Goal: Task Accomplishment & Management: Use online tool/utility

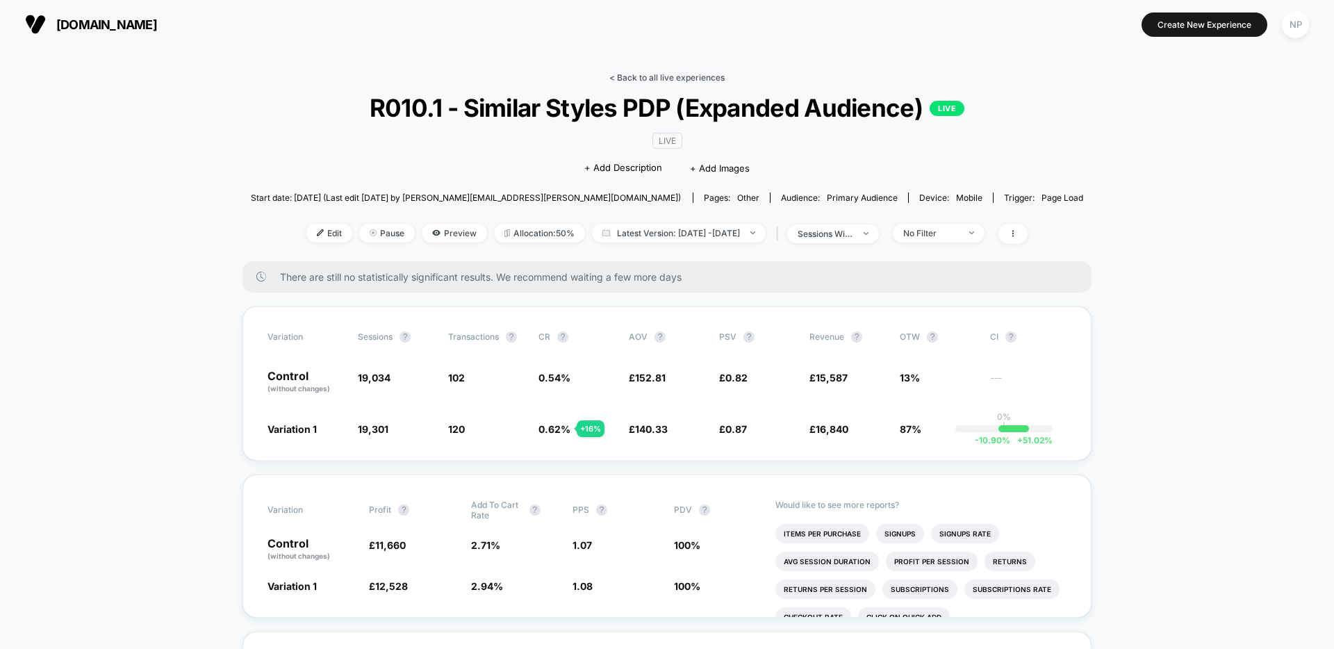
click at [647, 79] on link "< Back to all live experiences" at bounding box center [666, 77] width 115 height 10
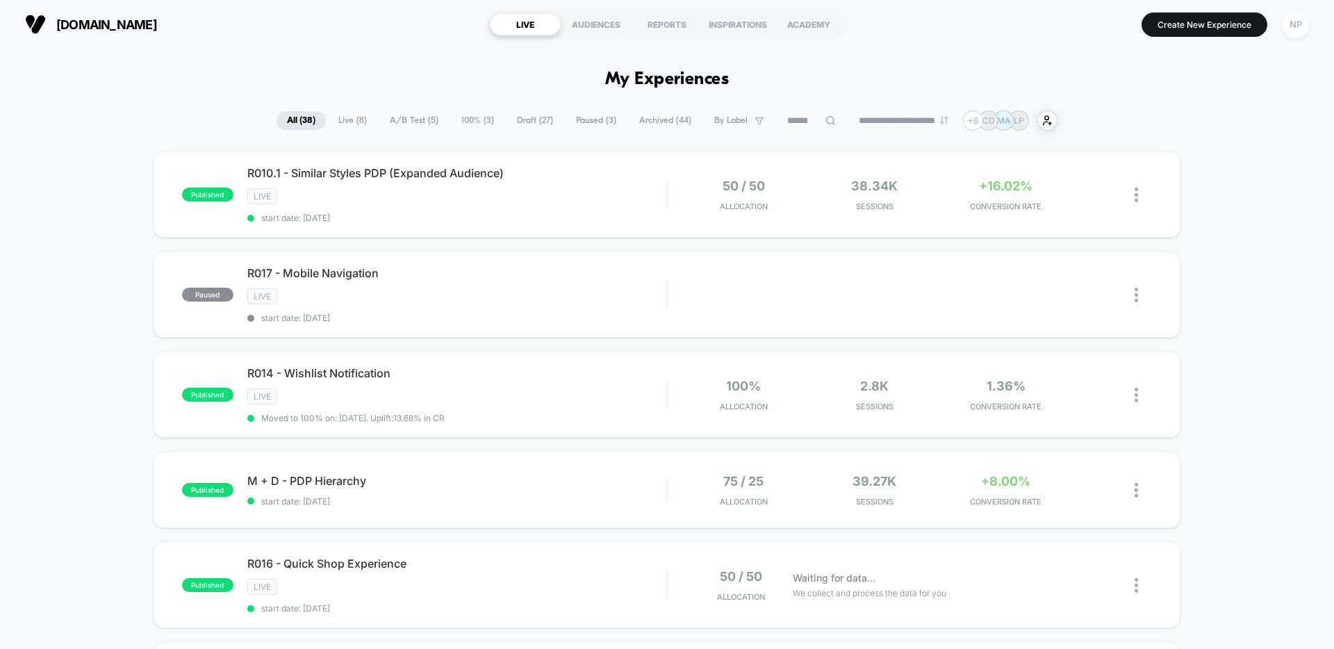
click at [1304, 30] on div "NP" at bounding box center [1295, 24] width 27 height 27
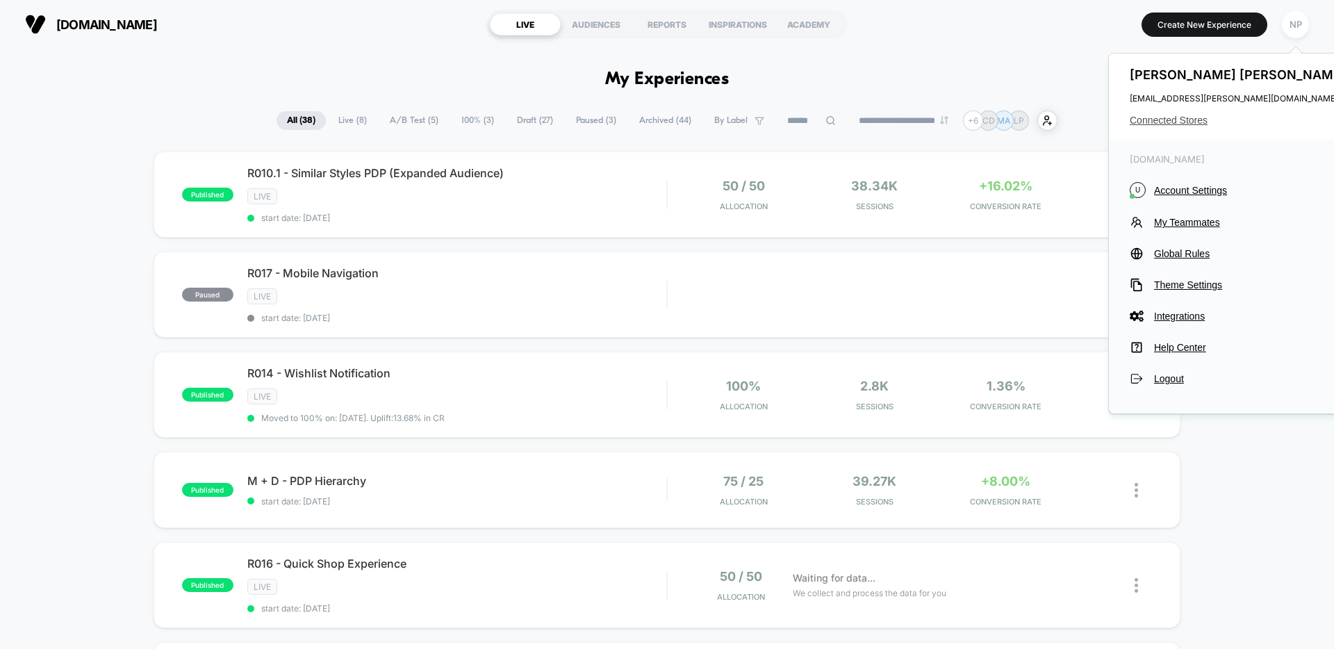
click at [1172, 116] on span "Connected Stores" at bounding box center [1239, 120] width 220 height 11
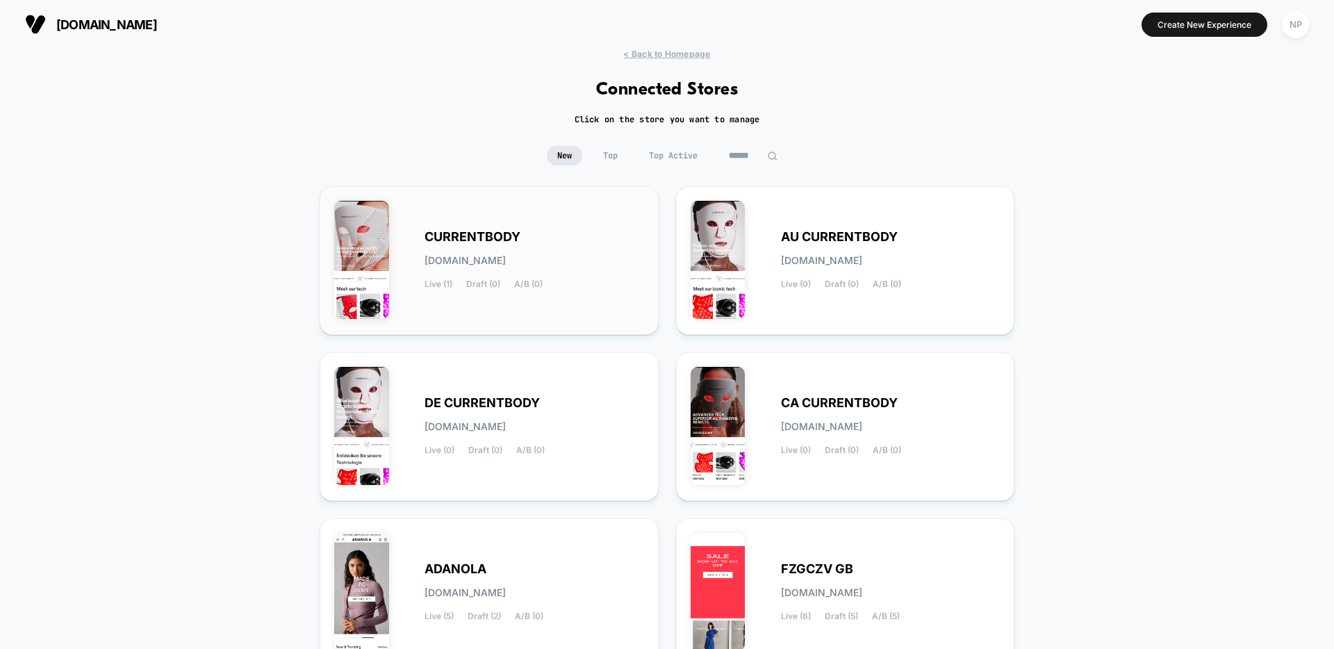
click at [548, 295] on div "CURRENTBODY currentbody.myshopify.com Live (1) Draft (0) A/B (0)" at bounding box center [489, 260] width 310 height 119
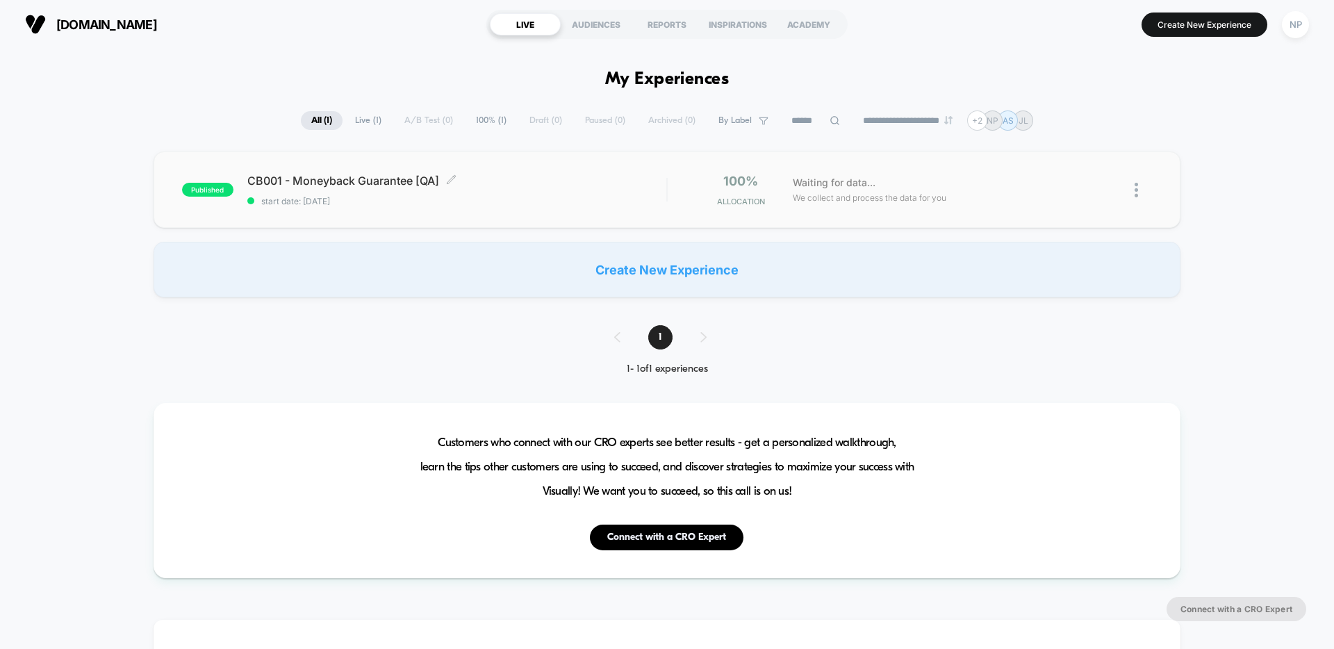
click at [558, 183] on span "CB001 - Moneyback Guarantee [QA] Click to edit experience details" at bounding box center [456, 181] width 419 height 14
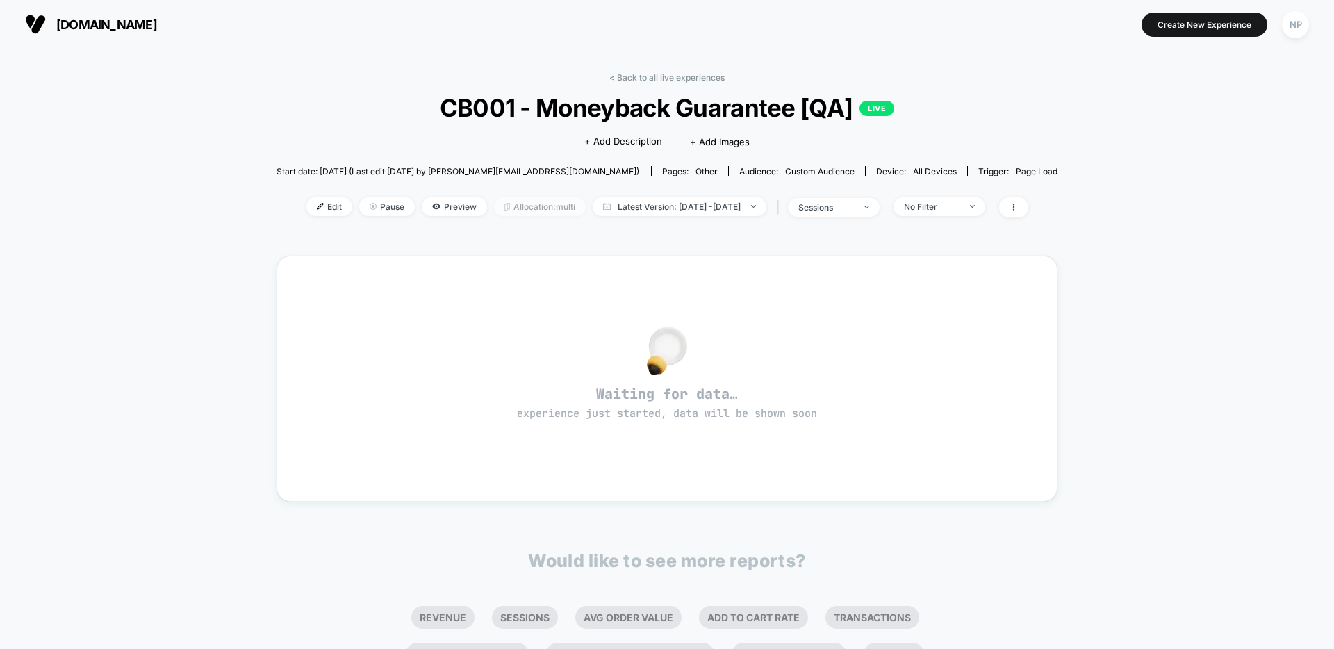
click at [504, 208] on span "Allocation: multi" at bounding box center [540, 206] width 92 height 19
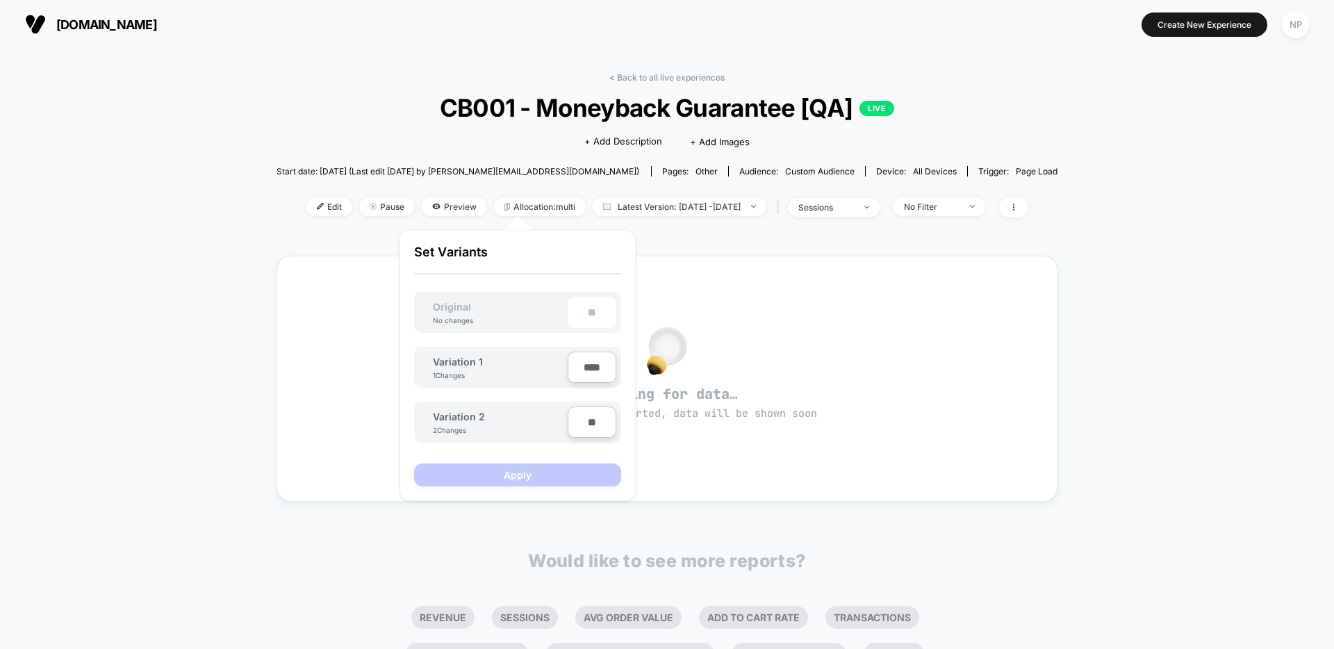
click at [259, 276] on div "< Back to all live experiences CB001 - Moneyback Guarantee [QA] LIVE Click to e…" at bounding box center [667, 437] width 1334 height 776
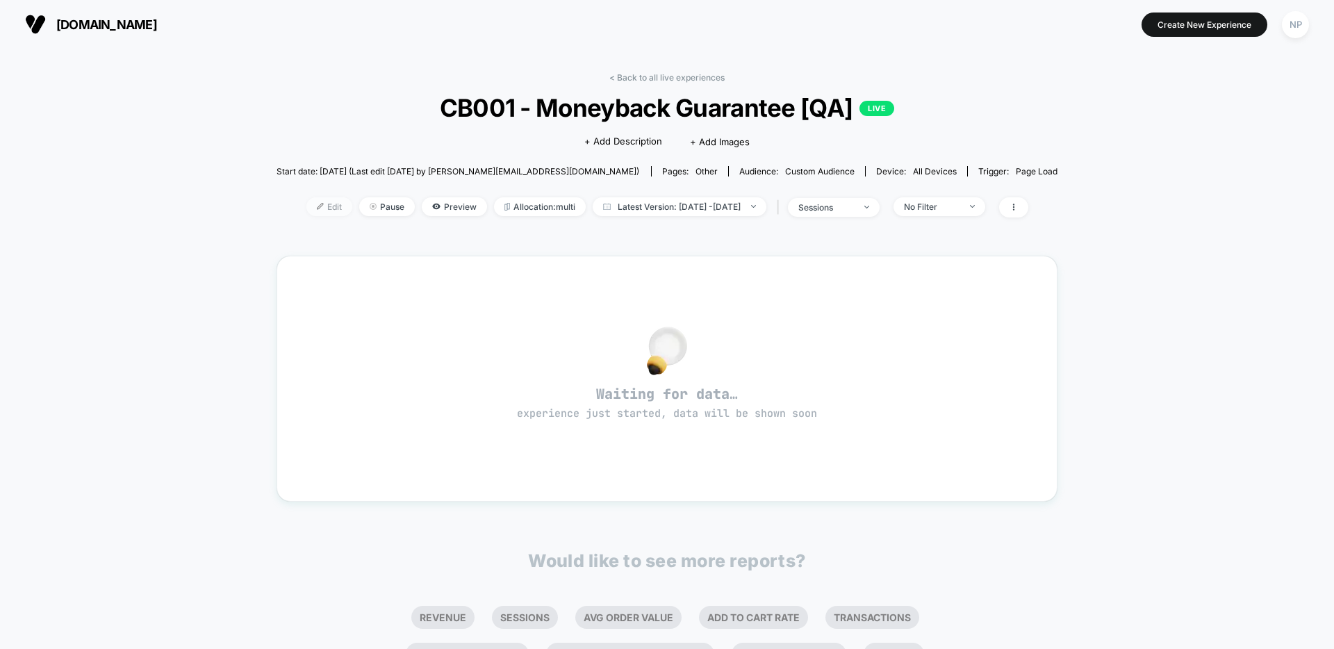
click at [315, 209] on span "Edit" at bounding box center [329, 206] width 46 height 19
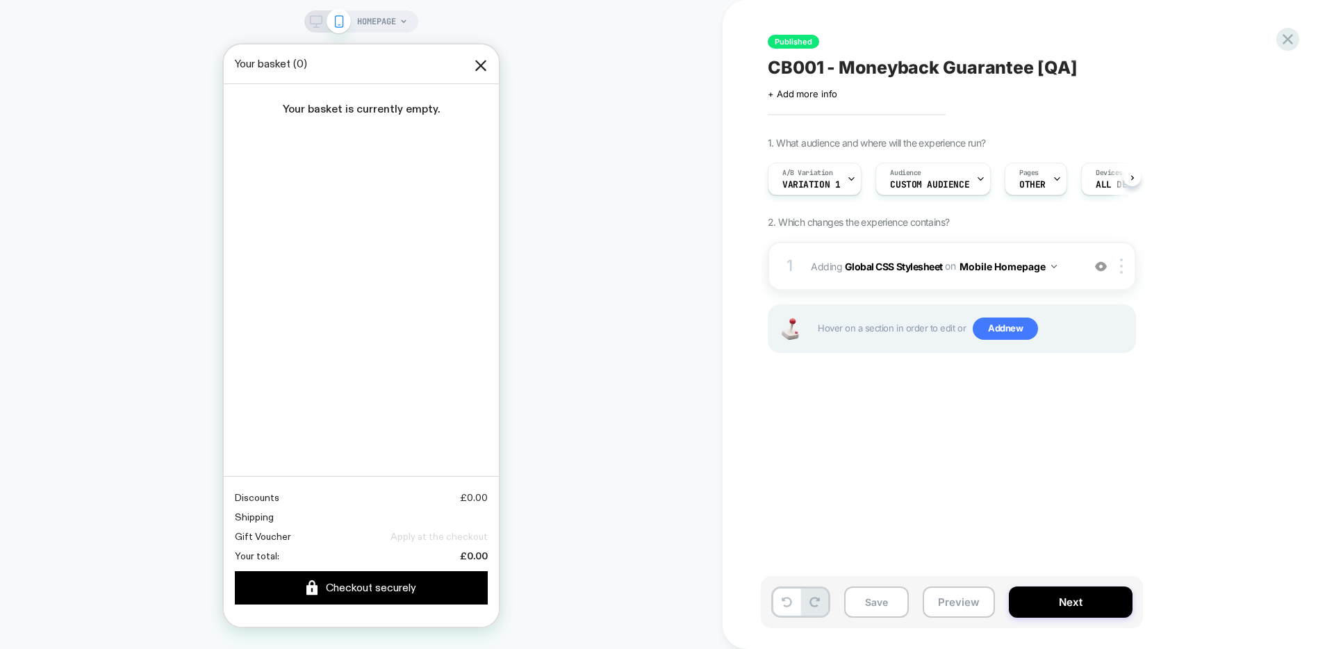
scroll to position [0, 1]
click at [849, 192] on div at bounding box center [850, 178] width 9 height 31
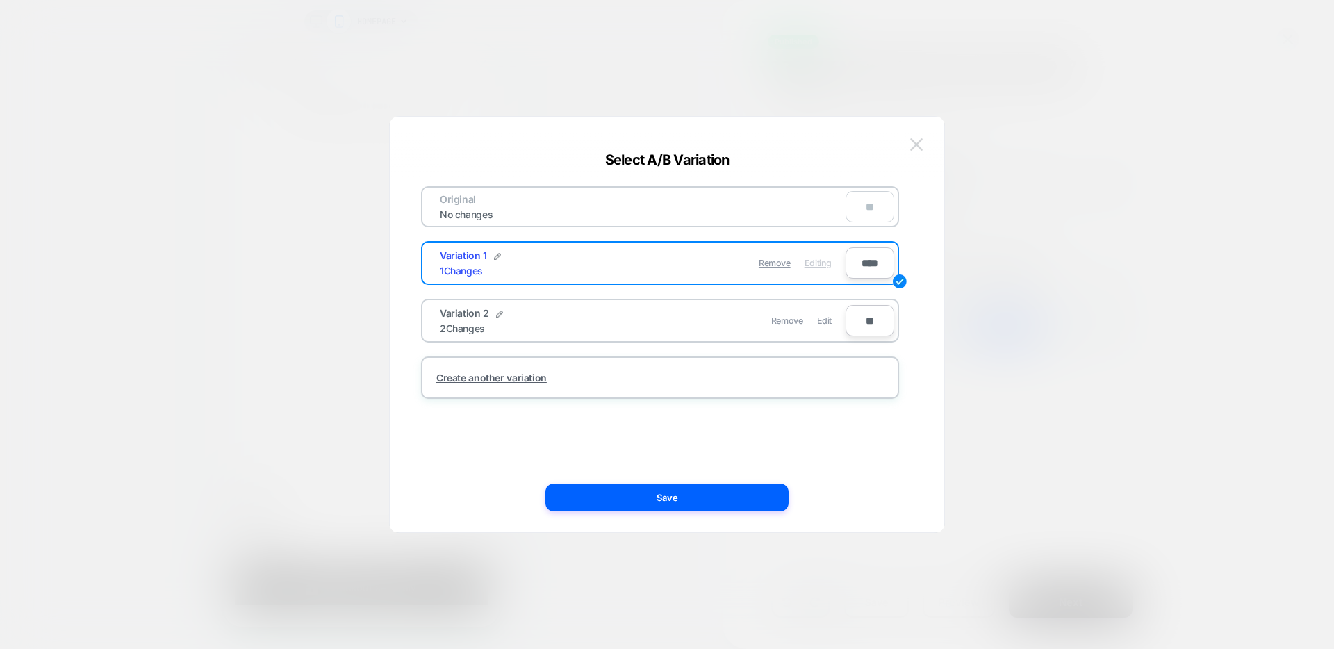
click at [916, 145] on img at bounding box center [916, 144] width 13 height 12
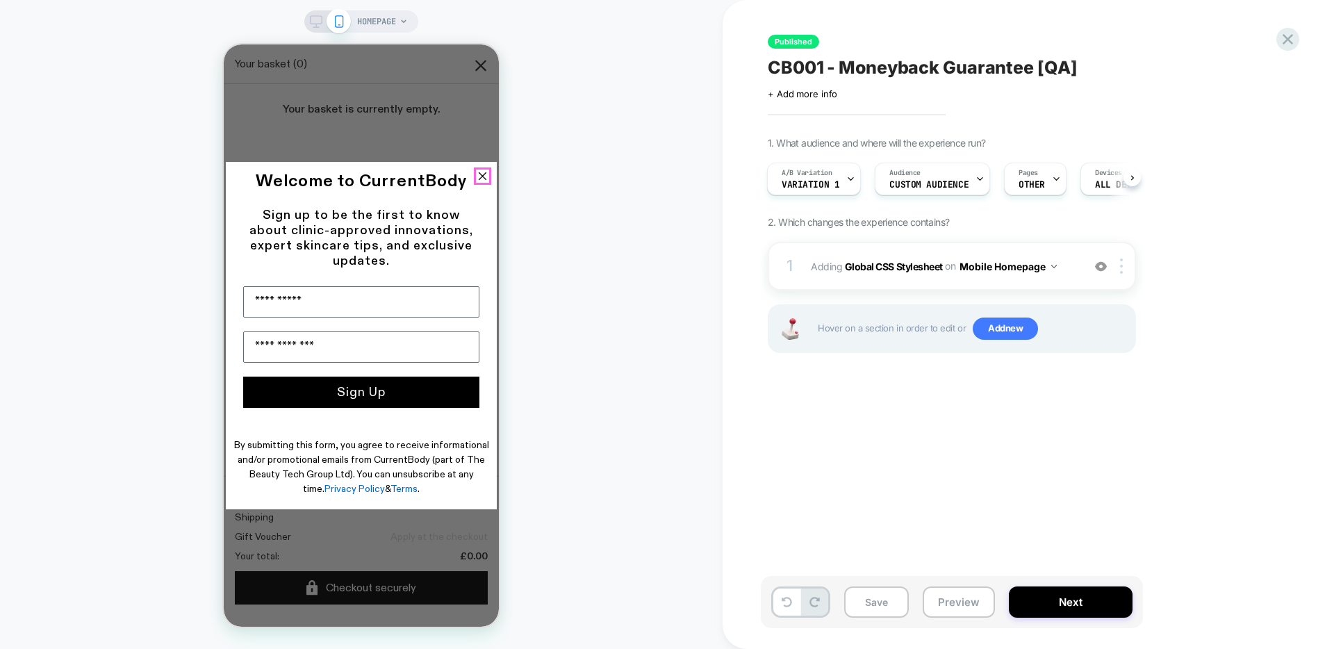
click at [486, 183] on circle "Close dialog" at bounding box center [482, 176] width 17 height 17
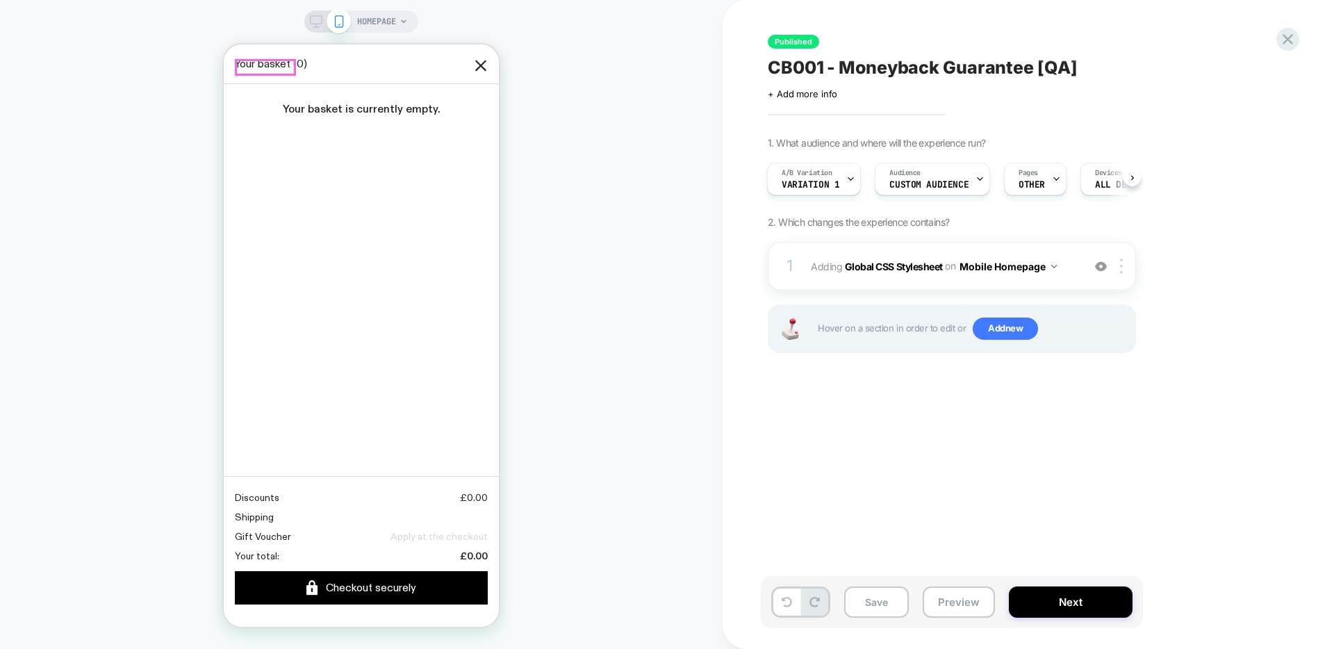
click at [247, 74] on icon at bounding box center [243, 67] width 17 height 18
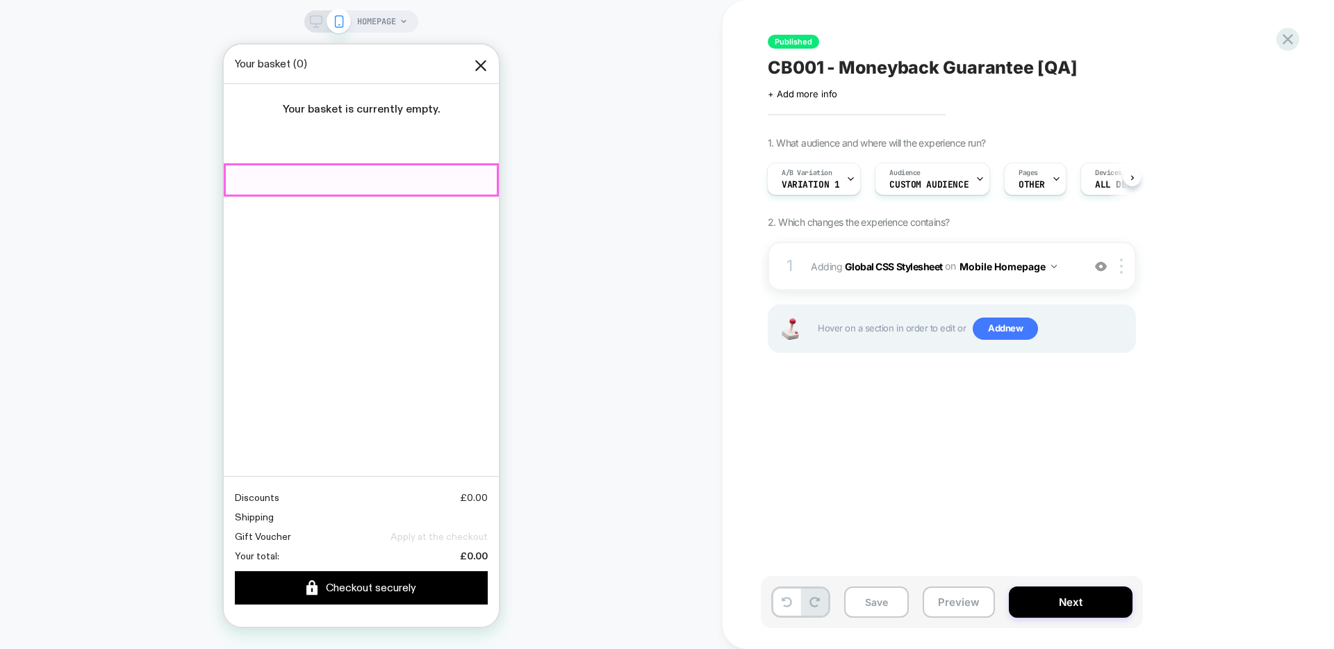
click at [406, 174] on link at bounding box center [357, 180] width 267 height 28
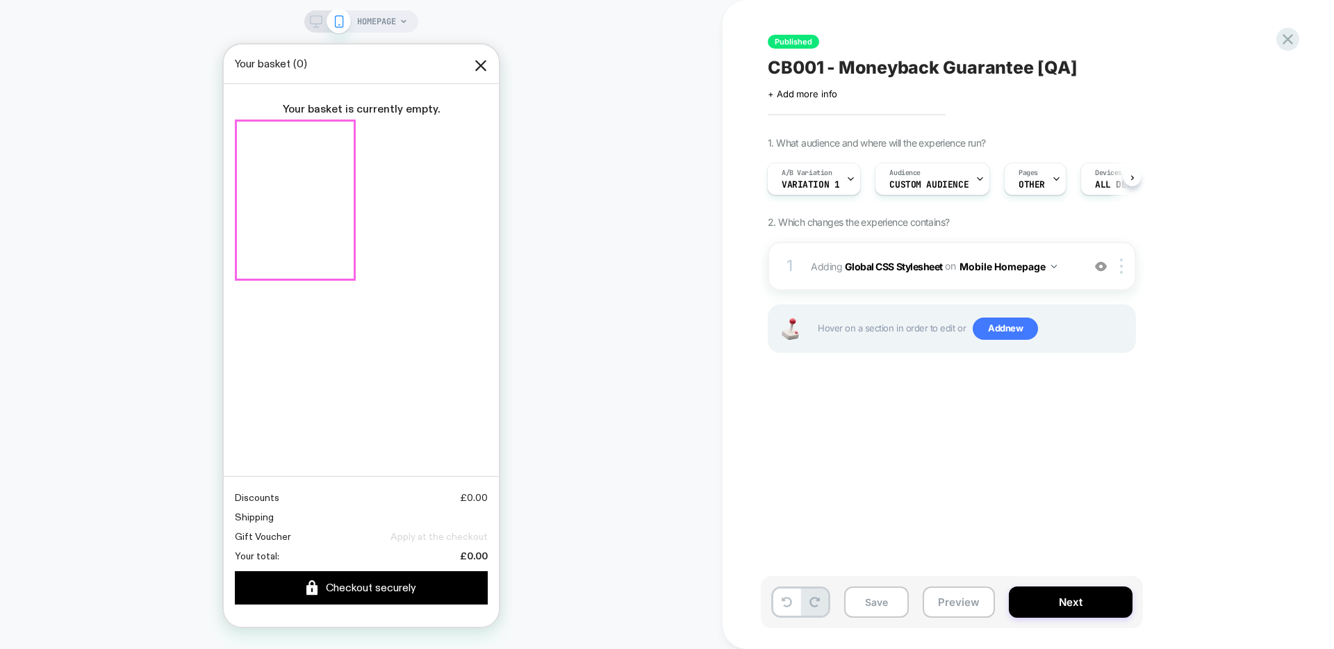
click at [297, 119] on img at bounding box center [361, 119] width 253 height 0
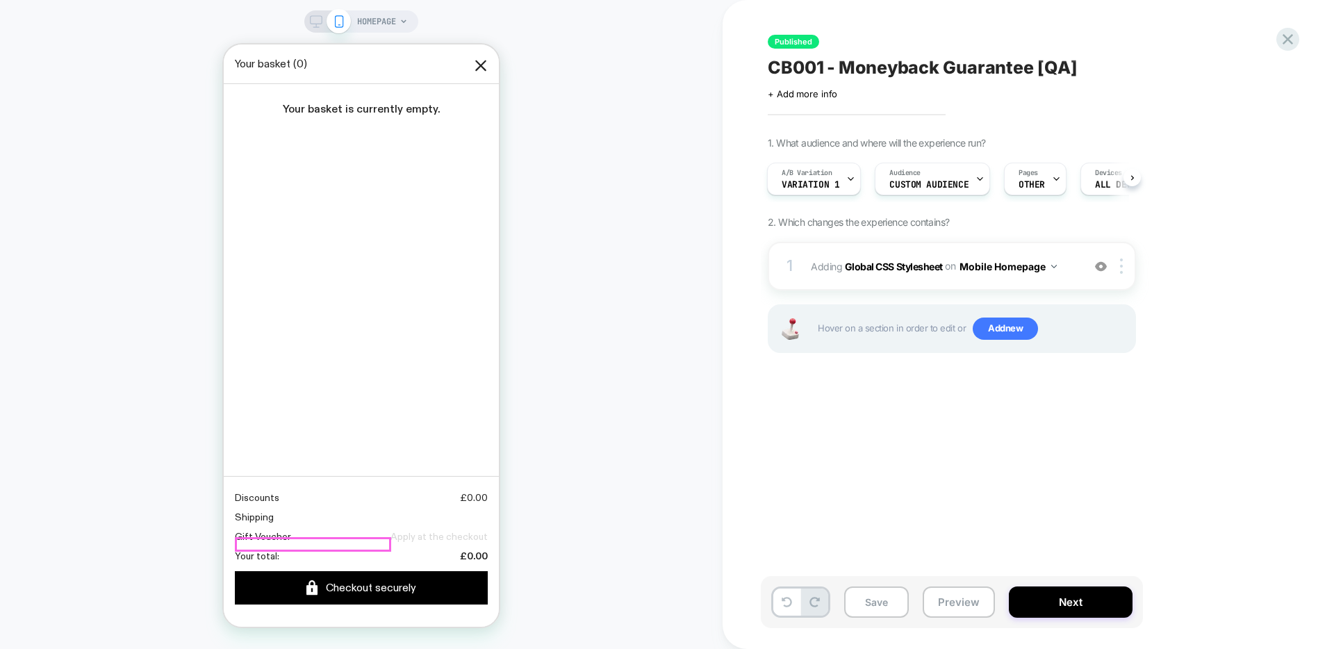
click at [301, 245] on link "LED Light Therapy Face Mask" at bounding box center [323, 238] width 176 height 13
click at [387, 28] on span "HOMEPAGE" at bounding box center [376, 21] width 39 height 22
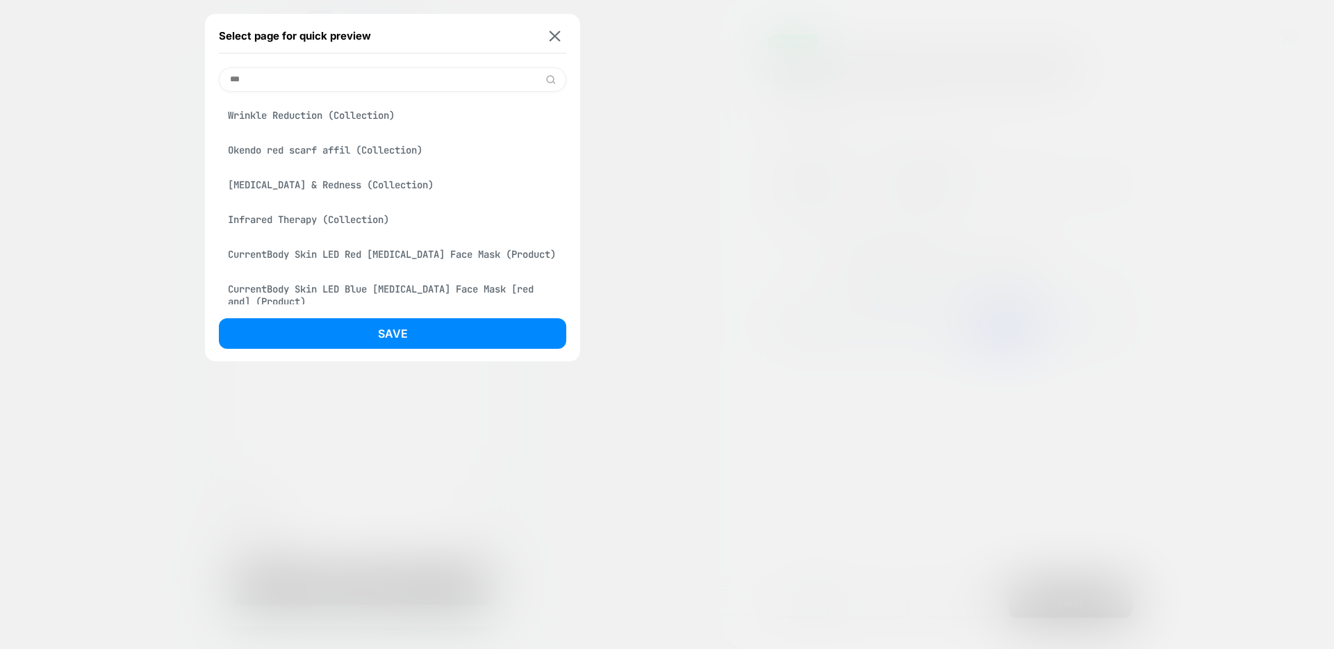
type input "***"
click at [377, 262] on div "CurrentBody Skin LED Red Light Therapy Face Mask (Product)" at bounding box center [392, 254] width 347 height 26
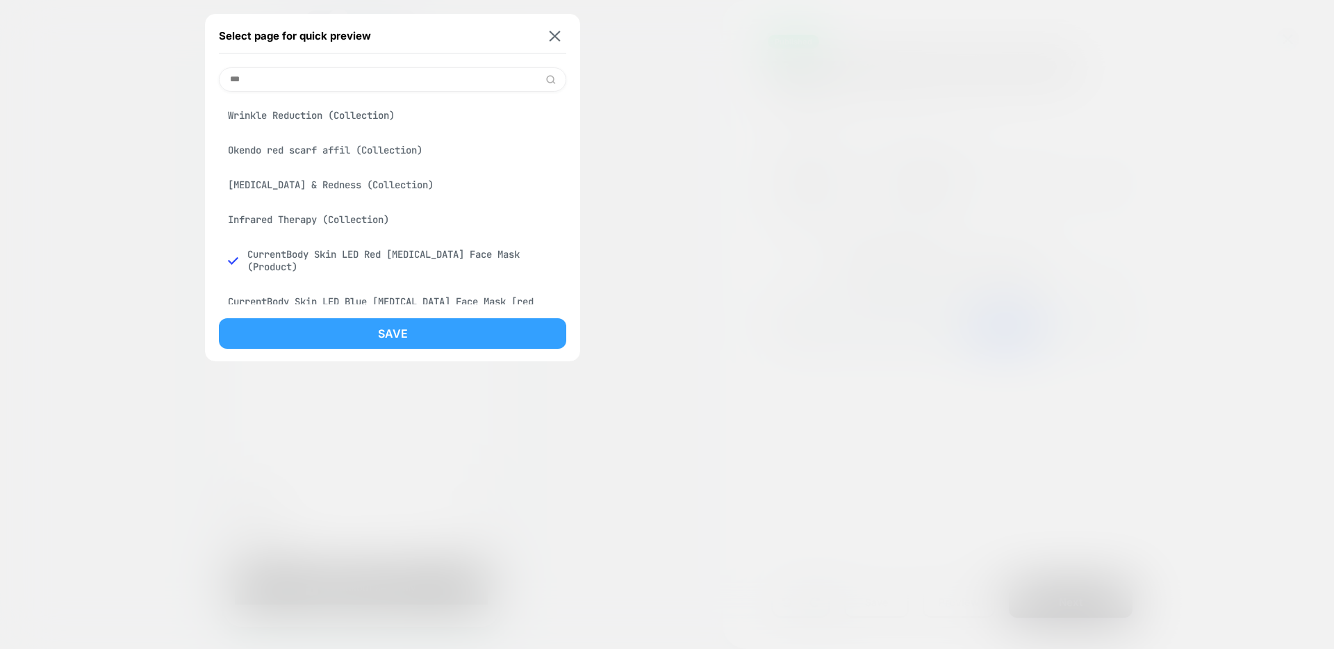
click at [365, 323] on button "Save" at bounding box center [392, 333] width 347 height 31
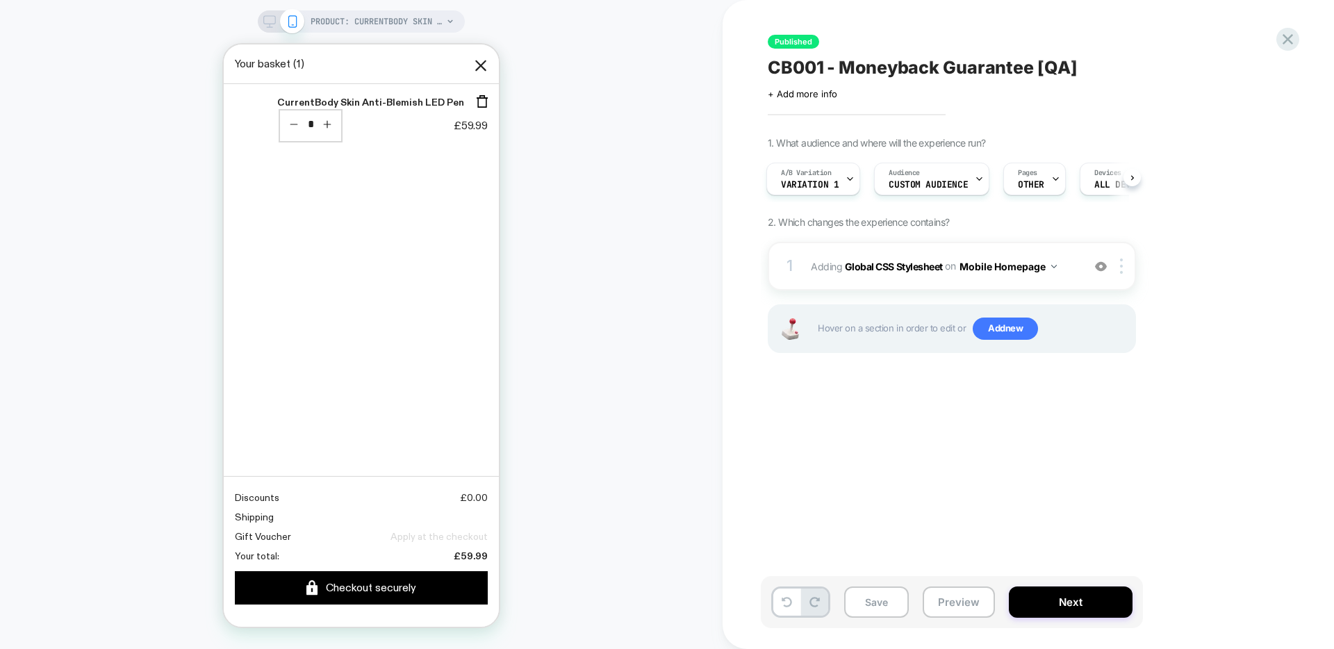
scroll to position [784, 0]
